Goal: Information Seeking & Learning: Understand process/instructions

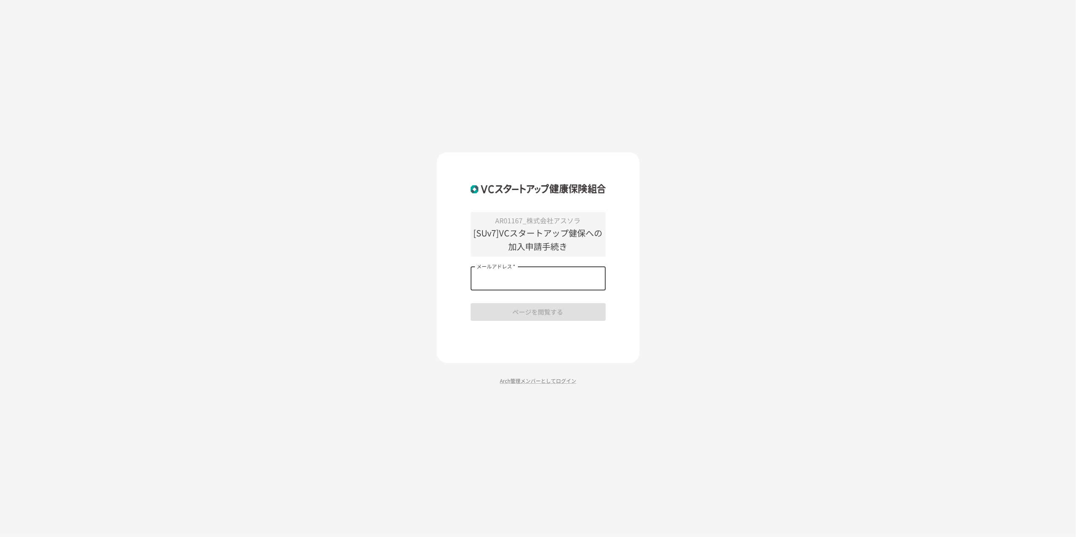
click at [506, 273] on input "メールアドレス   *" at bounding box center [538, 279] width 135 height 24
type input "**********"
click at [532, 317] on button "ページを閲覧する" at bounding box center [538, 312] width 135 height 18
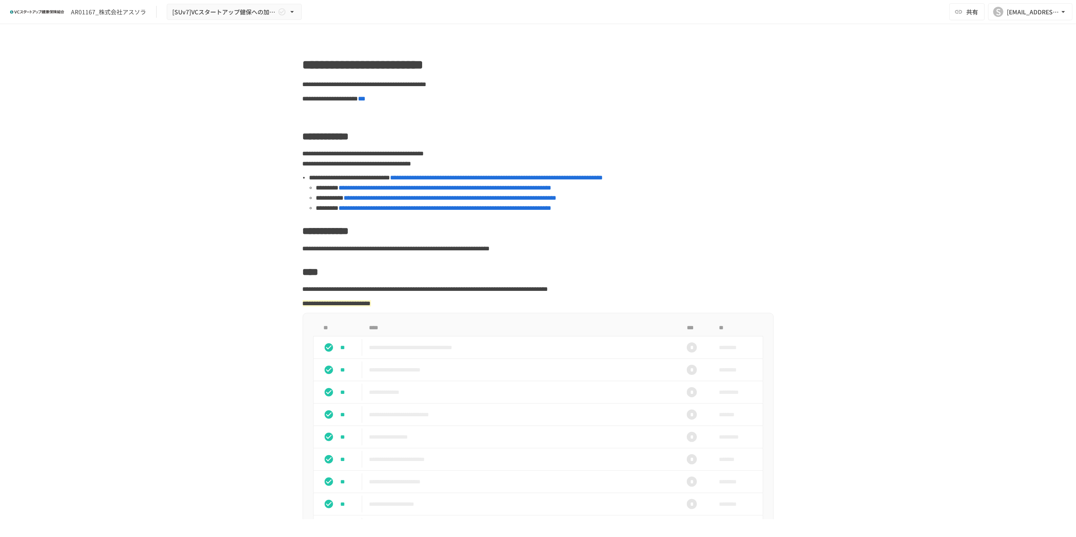
click at [407, 198] on span "**********" at bounding box center [450, 198] width 213 height 6
